Goal: Navigation & Orientation: Find specific page/section

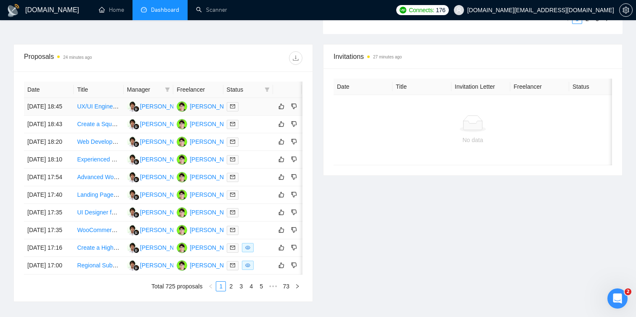
scroll to position [300, 0]
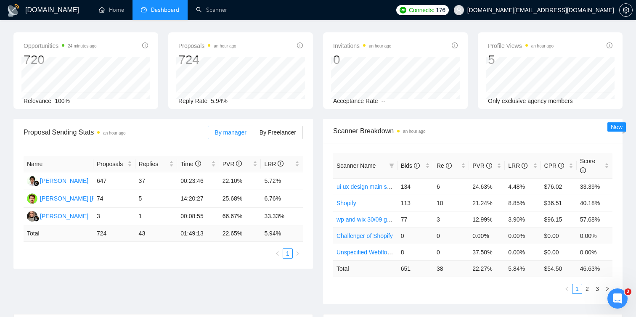
scroll to position [33, 0]
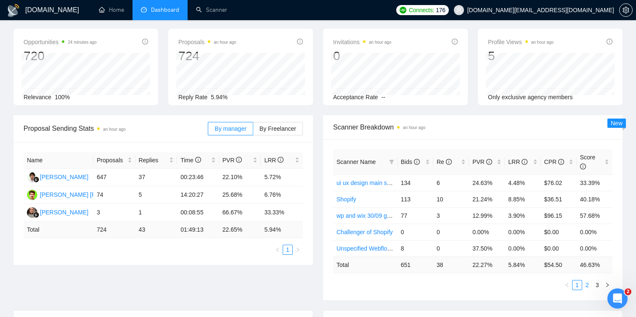
click at [589, 285] on link "2" at bounding box center [587, 285] width 9 height 9
click at [590, 285] on link "2" at bounding box center [587, 285] width 9 height 9
click at [597, 284] on link "3" at bounding box center [597, 285] width 9 height 9
